Goal: Information Seeking & Learning: Check status

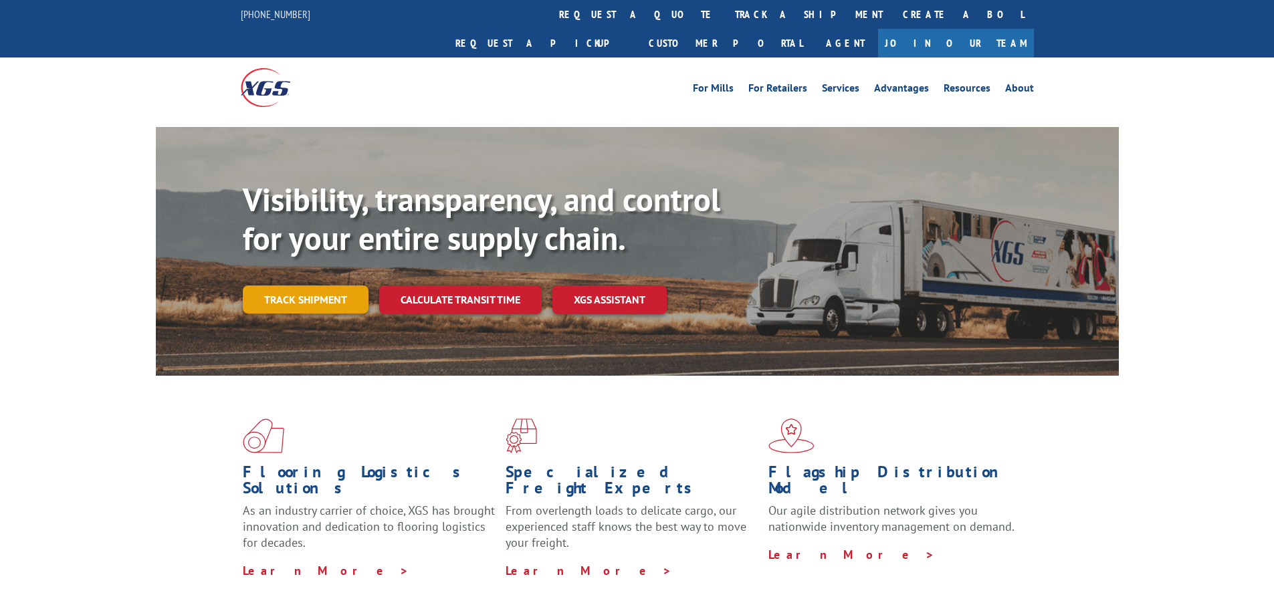
click at [300, 286] on link "Track shipment" at bounding box center [306, 300] width 126 height 28
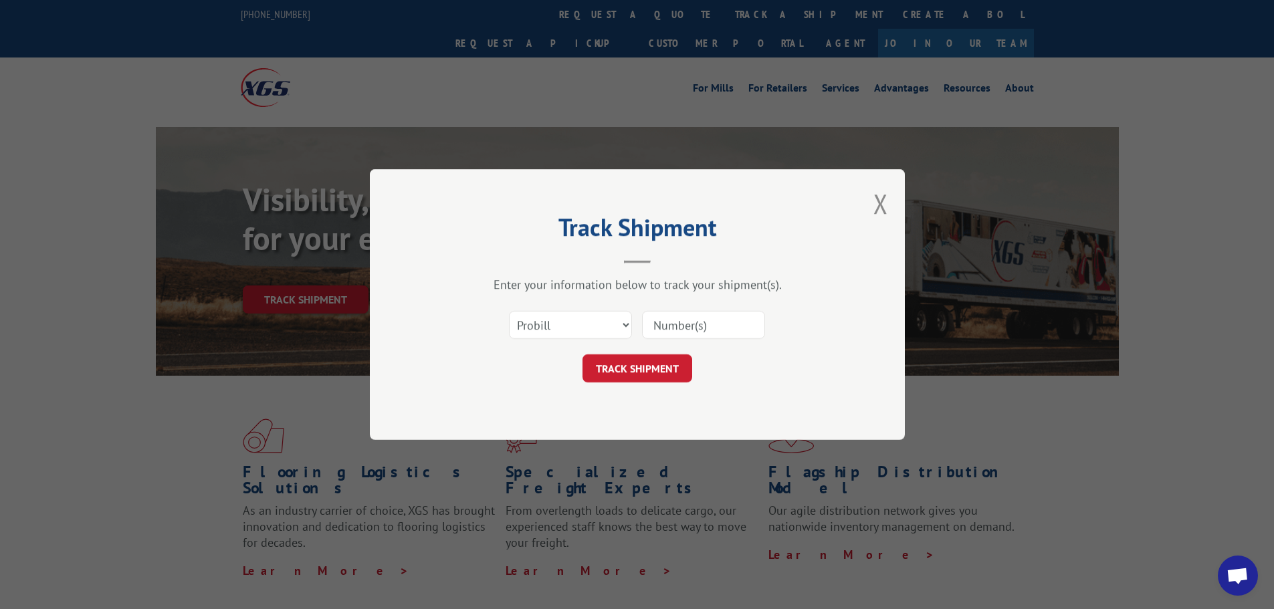
click at [733, 326] on input at bounding box center [703, 325] width 123 height 28
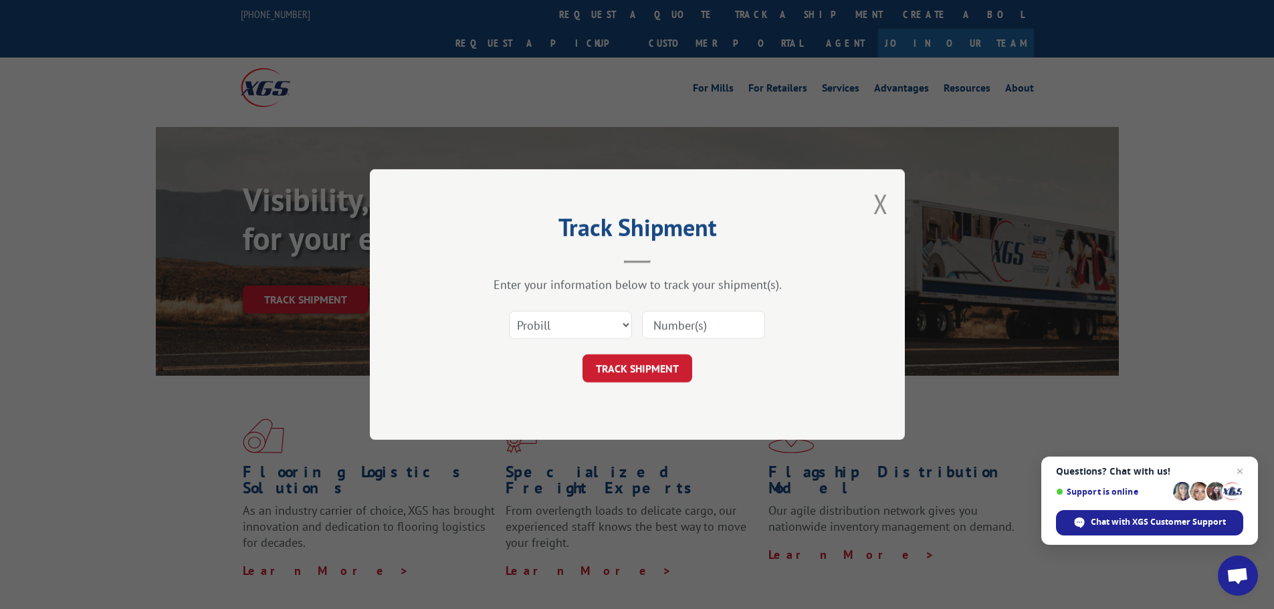
paste input "17108294"
type input "17108294"
click at [654, 364] on button "TRACK SHIPMENT" at bounding box center [638, 369] width 110 height 28
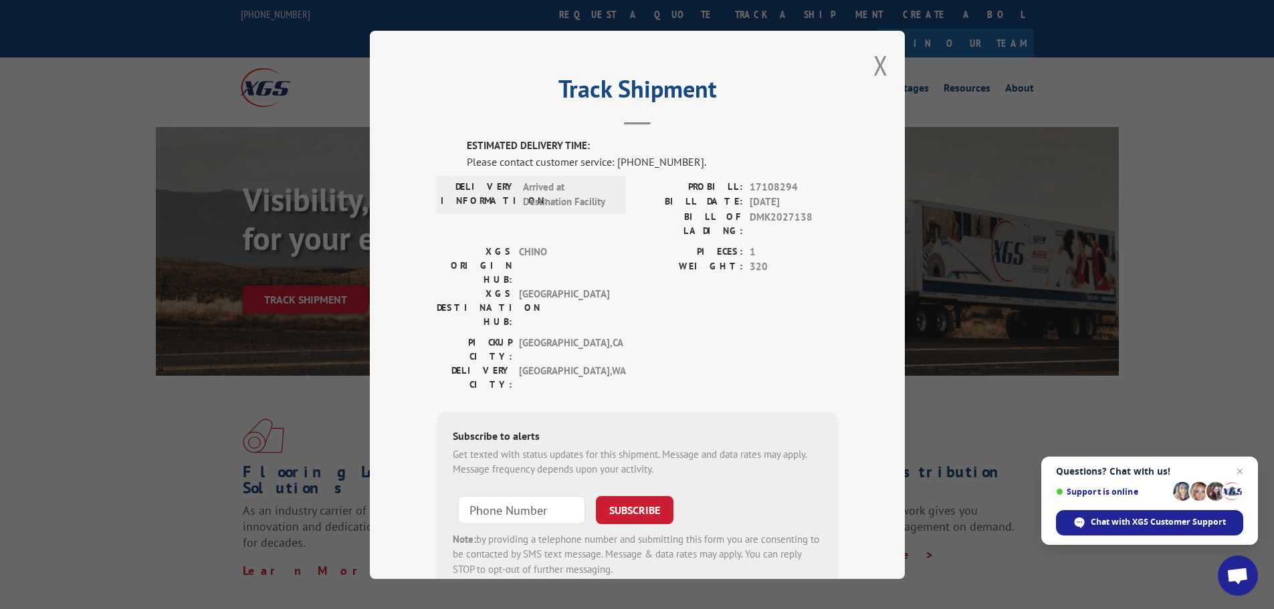
click at [855, 284] on div "Track Shipment ESTIMATED DELIVERY TIME: Please contact customer service: [PHONE…" at bounding box center [637, 305] width 535 height 549
click at [1242, 468] on span "Close chat" at bounding box center [1240, 472] width 17 height 17
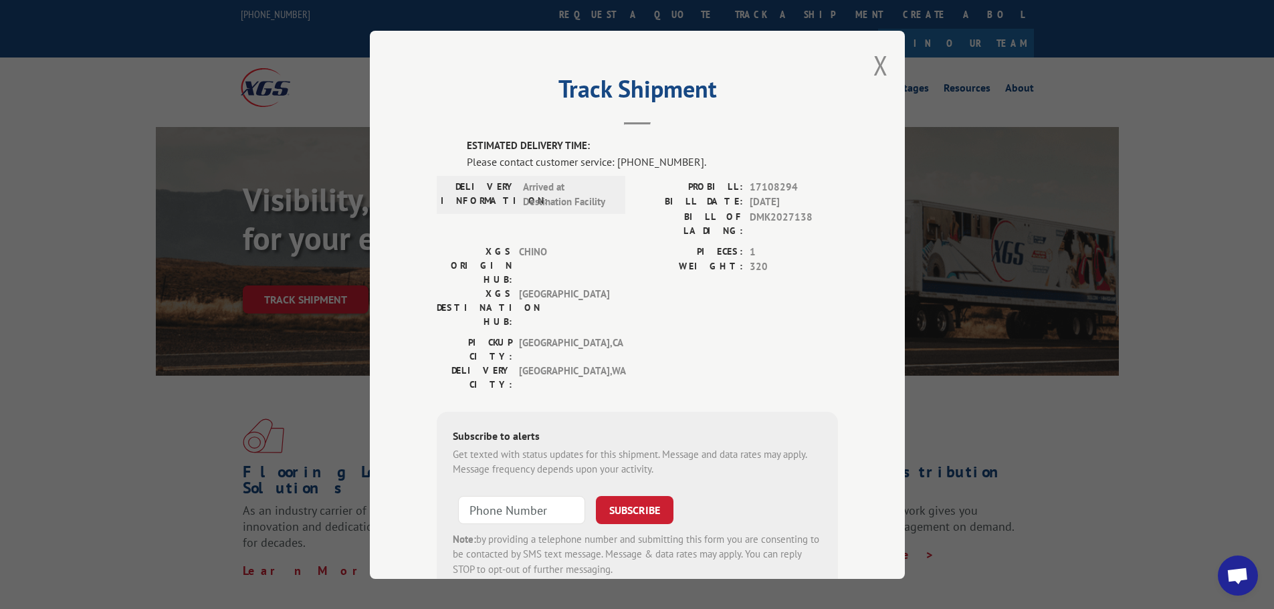
click at [642, 335] on div "[GEOGRAPHIC_DATA]: [GEOGRAPHIC_DATA] , [GEOGRAPHIC_DATA] [GEOGRAPHIC_DATA]: [GE…" at bounding box center [637, 366] width 401 height 63
click at [876, 66] on button "Close modal" at bounding box center [881, 64] width 15 height 35
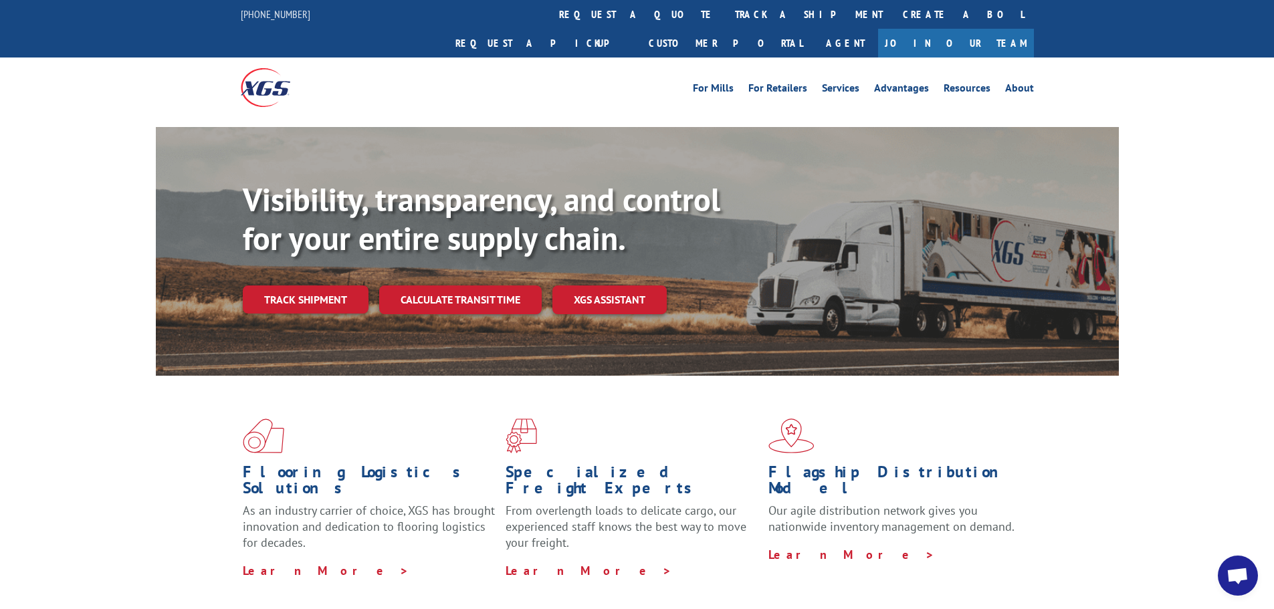
click at [136, 127] on div "Visibility, transparency, and control for your entire supply chain. Track shipm…" at bounding box center [637, 264] width 1274 height 275
